Goal: Task Accomplishment & Management: Manage account settings

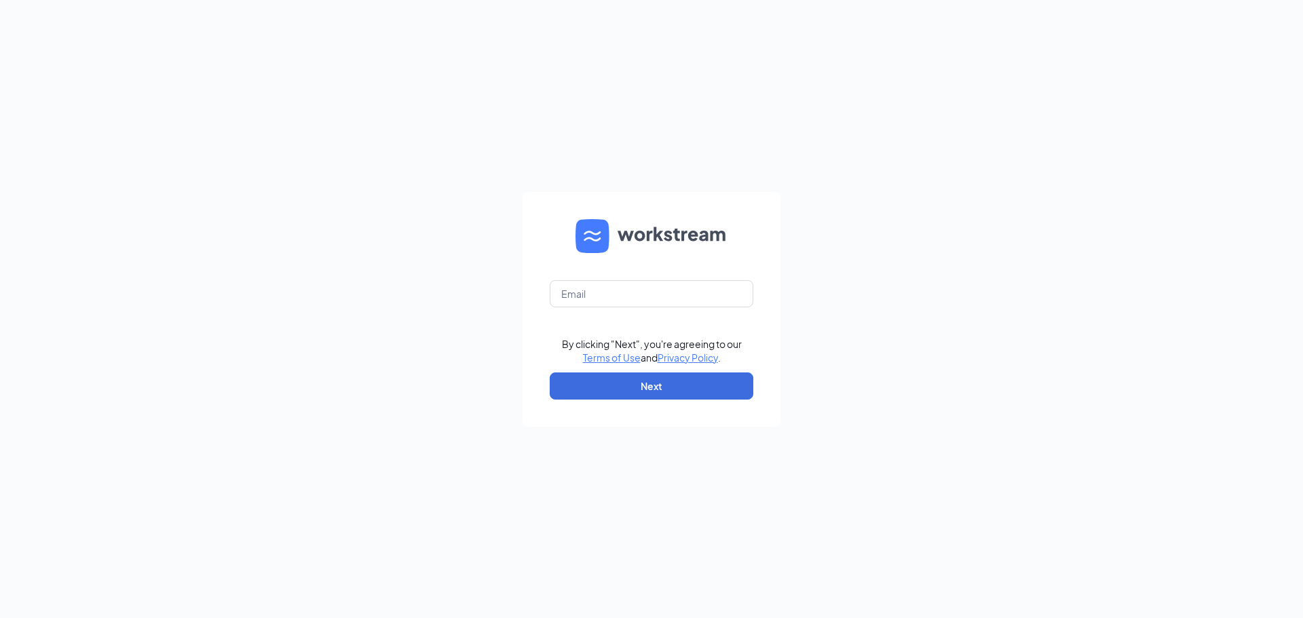
click at [622, 275] on form "By clicking "Next", you're agreeing to our Terms of Use and Privacy Policy . Ne…" at bounding box center [651, 309] width 258 height 235
click at [619, 283] on input "text" at bounding box center [652, 293] width 204 height 27
type input "[EMAIL_ADDRESS][DOMAIN_NAME]"
click at [629, 379] on button "Next" at bounding box center [652, 385] width 204 height 27
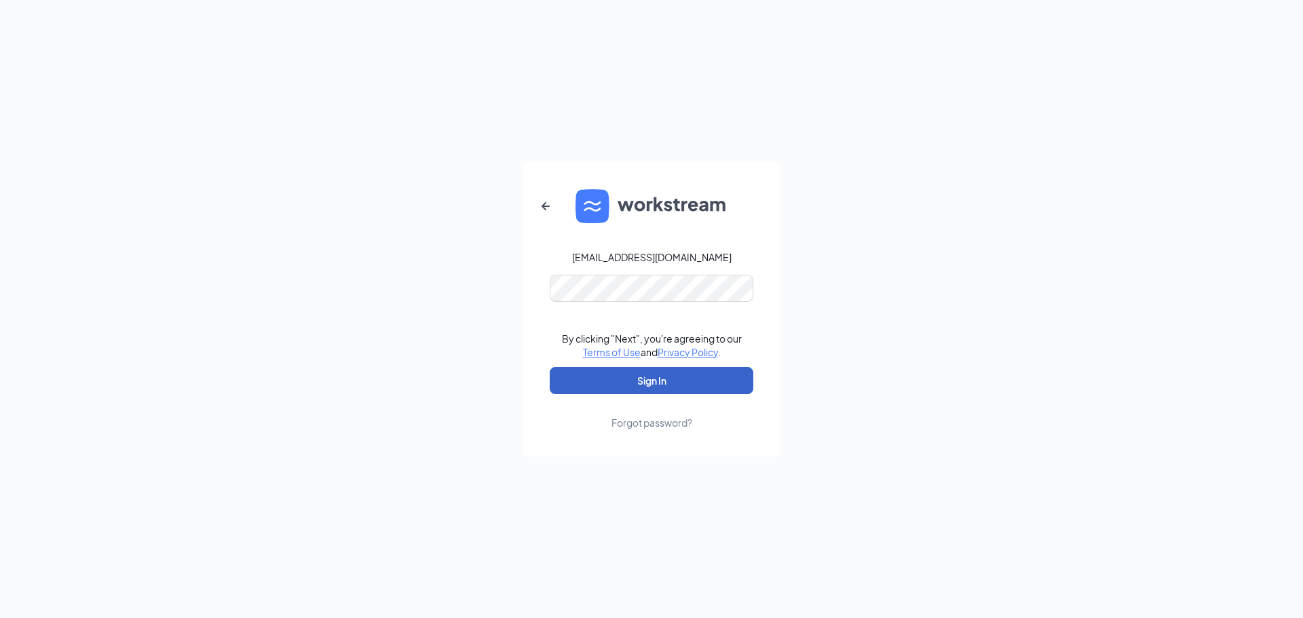
click at [622, 373] on button "Sign In" at bounding box center [652, 380] width 204 height 27
